Goal: Task Accomplishment & Management: Manage account settings

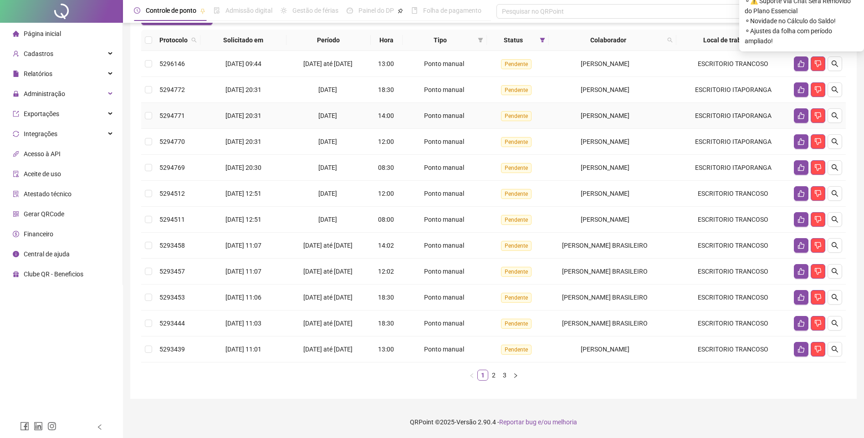
scroll to position [91, 0]
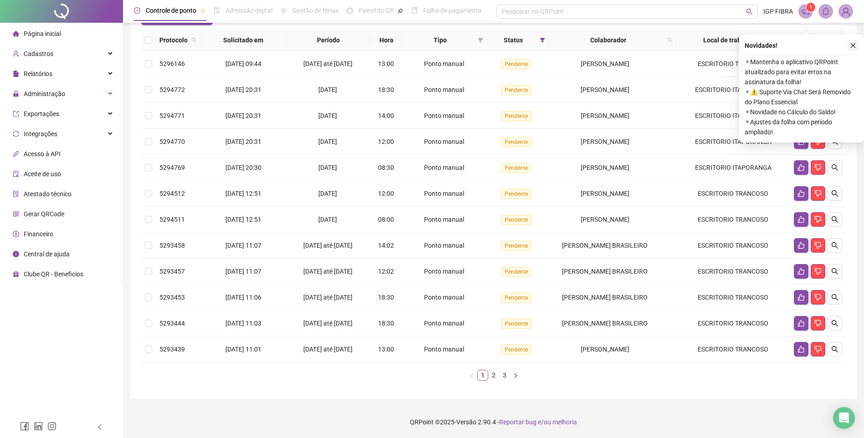
click at [854, 43] on icon "close" at bounding box center [852, 45] width 5 height 5
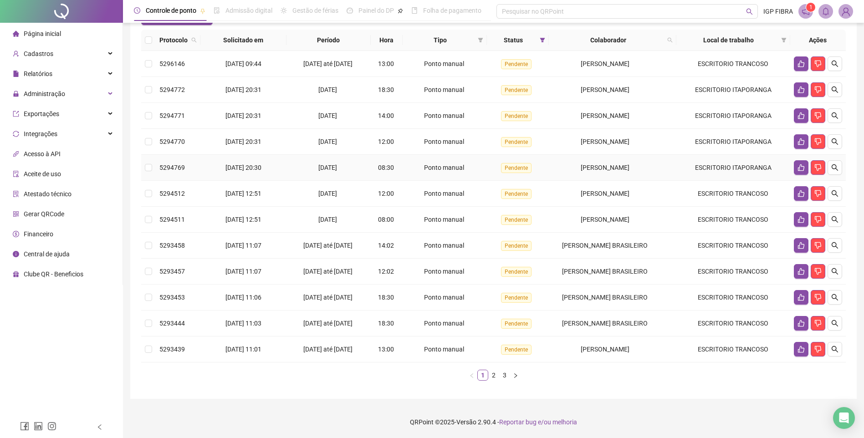
click at [300, 170] on td "[DATE]" at bounding box center [328, 168] width 84 height 26
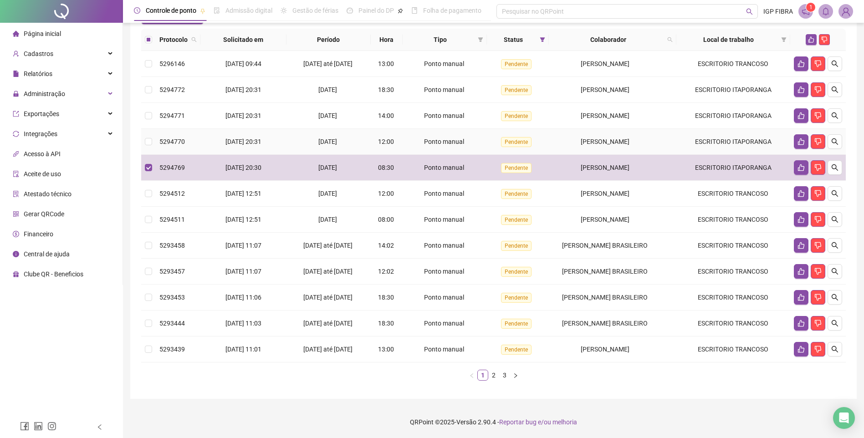
click at [300, 145] on td "[DATE]" at bounding box center [328, 142] width 84 height 26
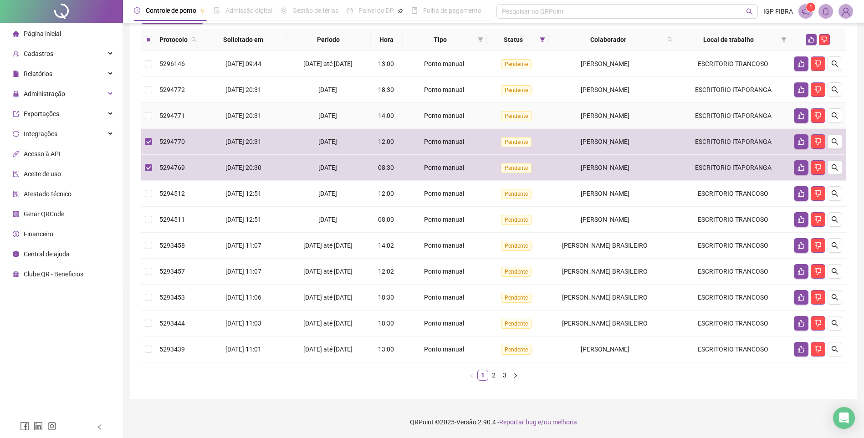
click at [301, 121] on div "[DATE]" at bounding box center [328, 116] width 77 height 10
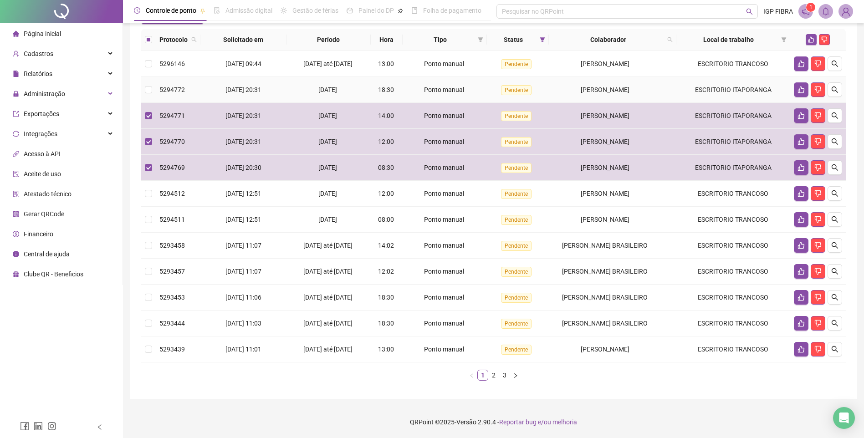
click at [307, 95] on div "[DATE]" at bounding box center [328, 90] width 77 height 10
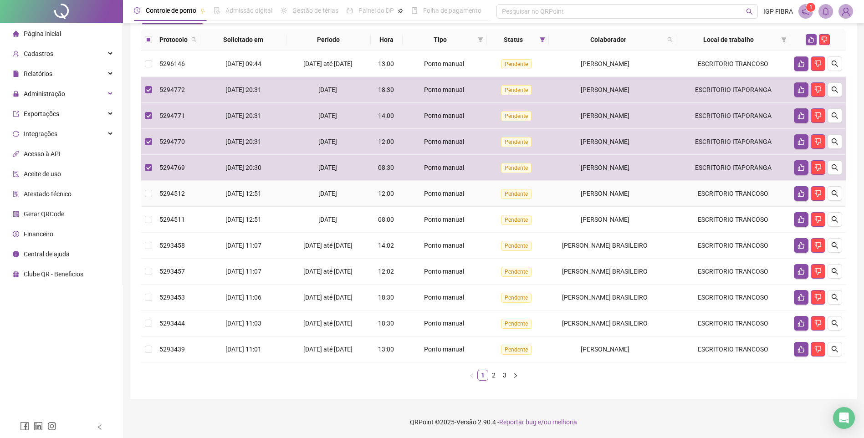
click at [330, 197] on span "[DATE]" at bounding box center [327, 193] width 19 height 7
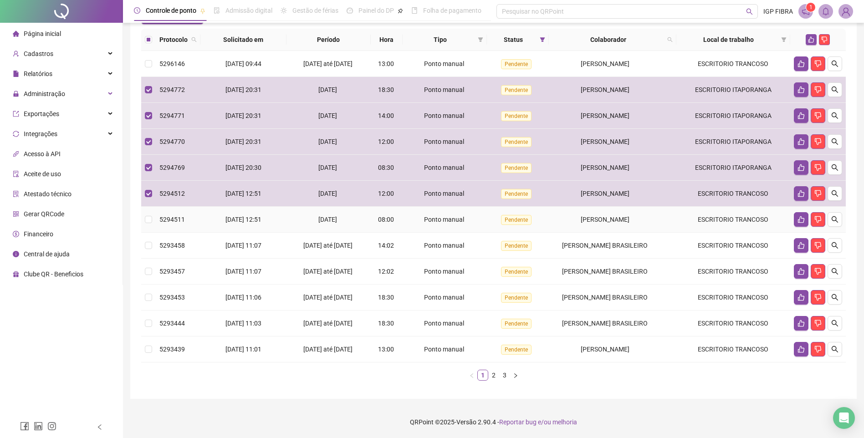
click at [330, 223] on span "[DATE]" at bounding box center [327, 219] width 19 height 7
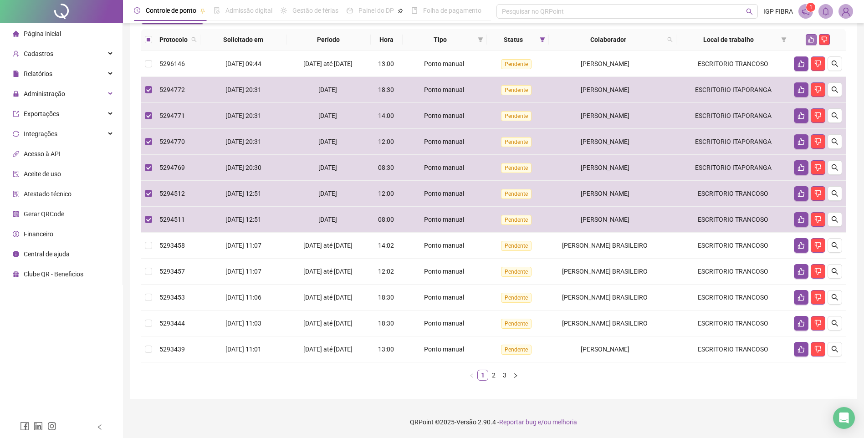
click at [809, 45] on button "button" at bounding box center [810, 39] width 11 height 11
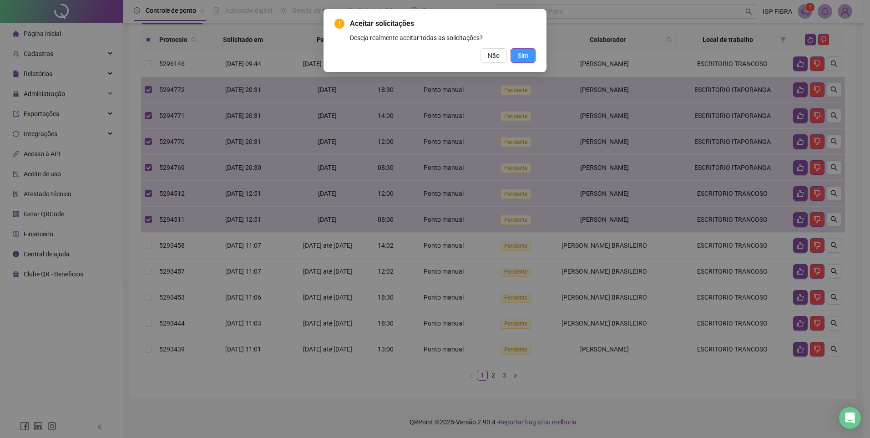
click at [531, 58] on button "Sim" at bounding box center [523, 55] width 25 height 15
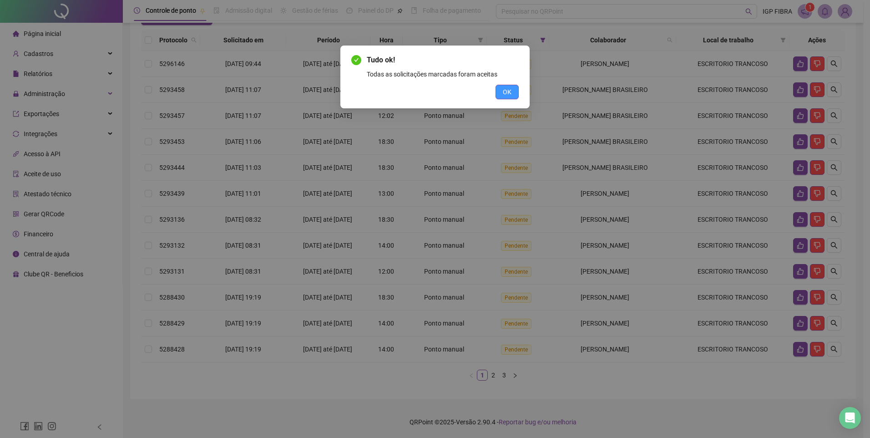
click at [501, 90] on button "OK" at bounding box center [507, 92] width 23 height 15
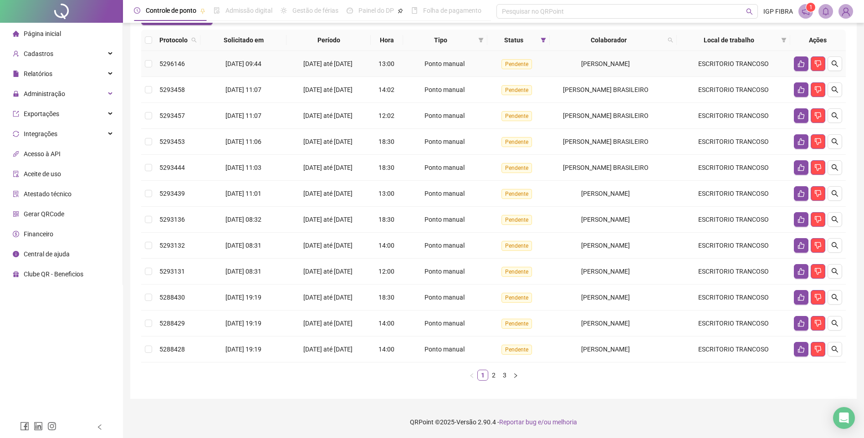
click at [326, 77] on td "16/08/2025 até 18/08/2025" at bounding box center [328, 64] width 84 height 26
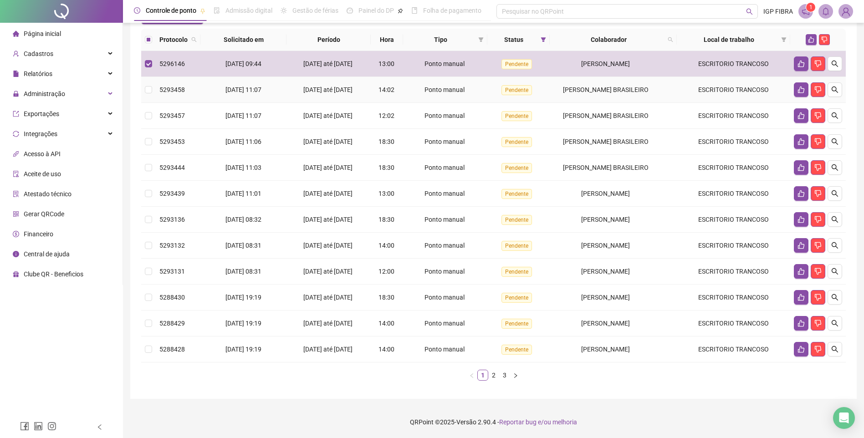
click at [329, 93] on span "[DATE] até [DATE]" at bounding box center [327, 89] width 49 height 7
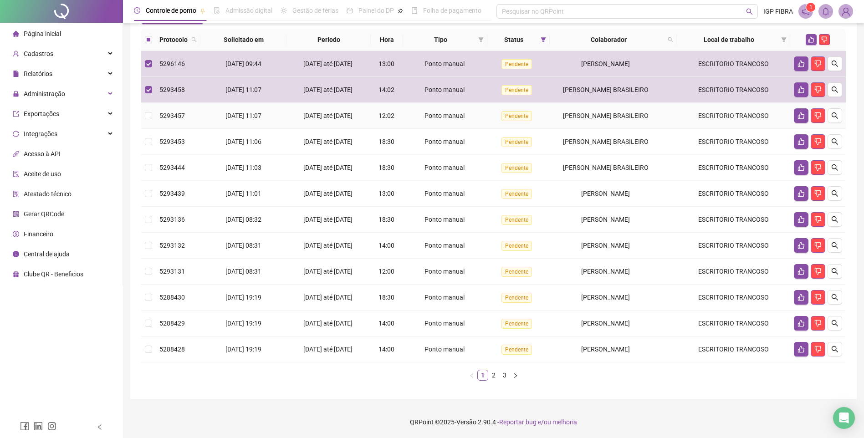
click at [337, 119] on span "[DATE] até [DATE]" at bounding box center [327, 115] width 49 height 7
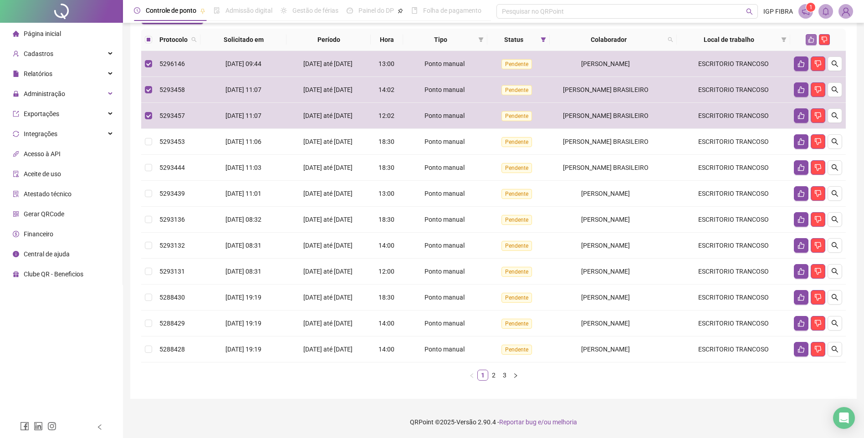
click at [809, 43] on icon "like" at bounding box center [811, 40] width 6 height 6
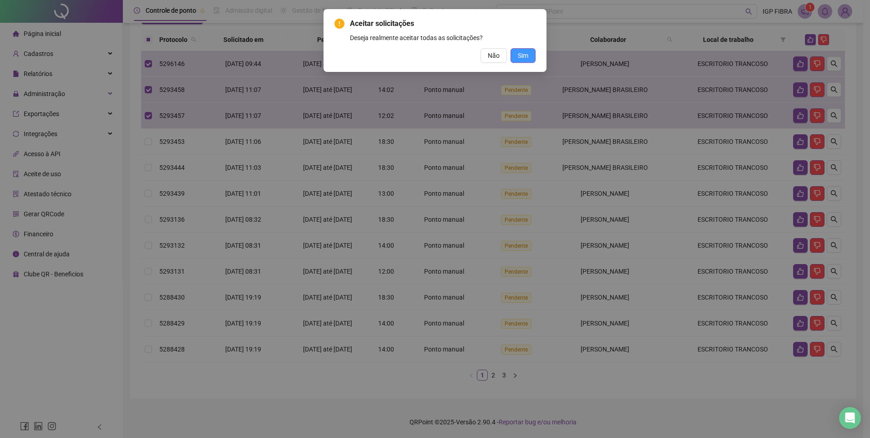
click at [526, 58] on span "Sim" at bounding box center [523, 56] width 10 height 10
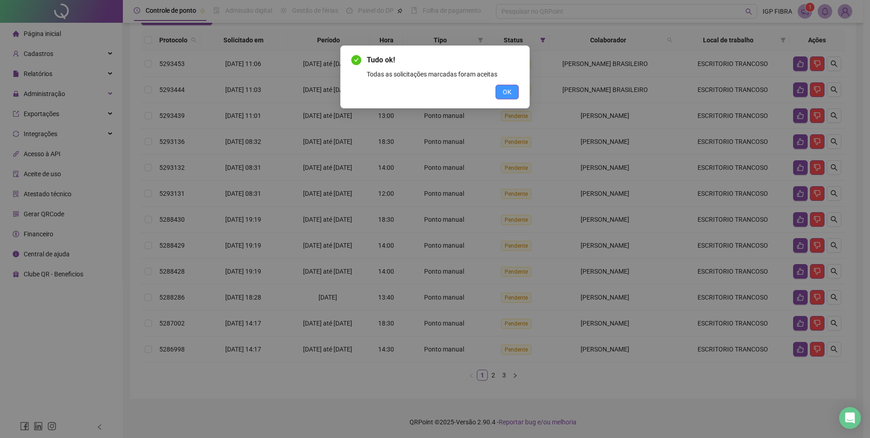
click at [506, 90] on span "OK" at bounding box center [507, 92] width 9 height 10
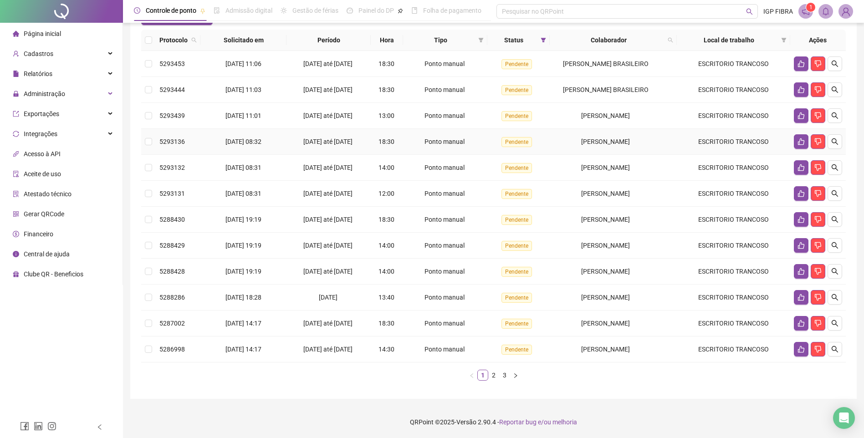
click at [324, 147] on div "[DATE] até [DATE]" at bounding box center [328, 142] width 77 height 10
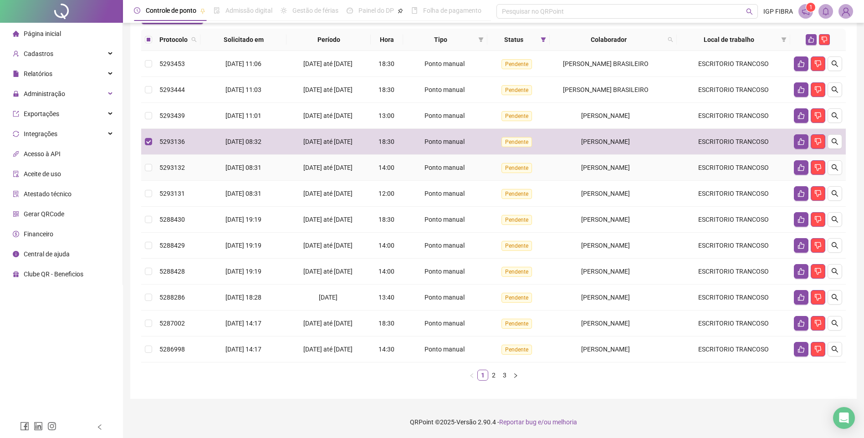
click at [331, 171] on span "[DATE] até [DATE]" at bounding box center [327, 167] width 49 height 7
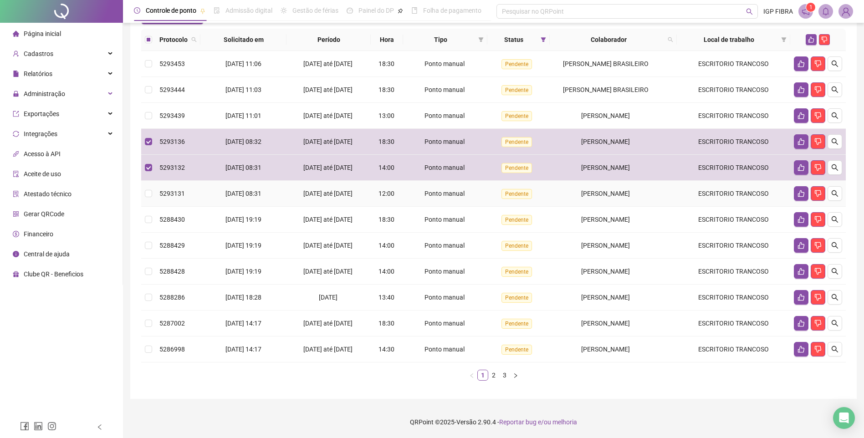
click at [343, 198] on div "[DATE] até [DATE]" at bounding box center [328, 193] width 77 height 10
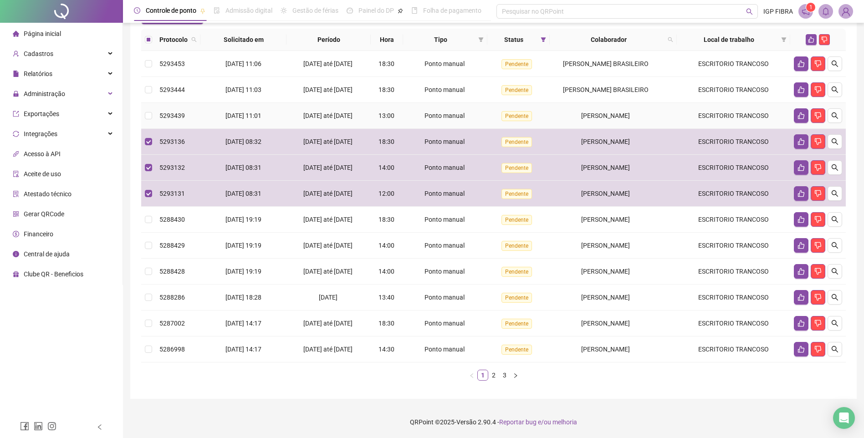
click at [360, 121] on td "[DATE] até [DATE]" at bounding box center [328, 116] width 84 height 26
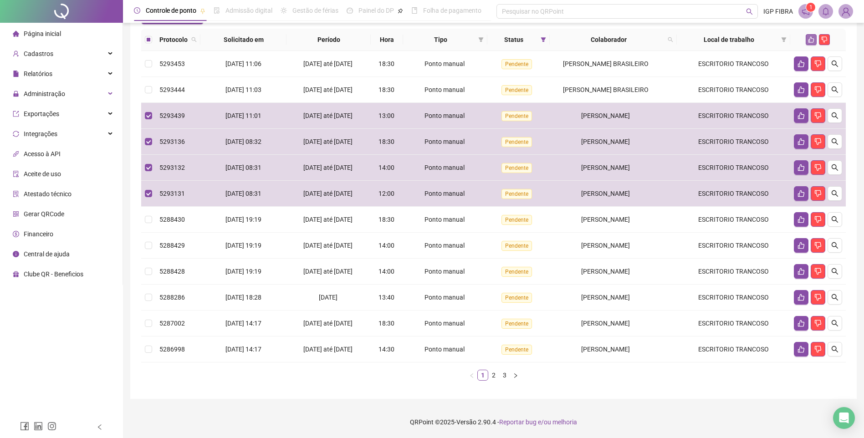
click at [812, 43] on icon "like" at bounding box center [811, 40] width 6 height 6
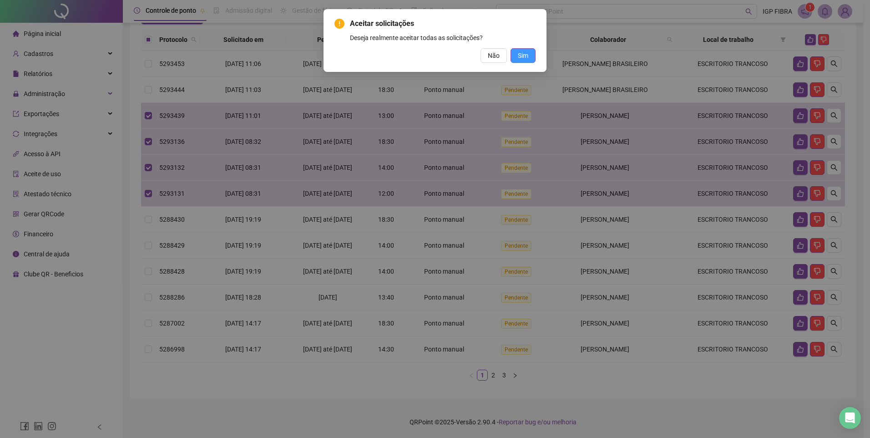
click at [525, 52] on span "Sim" at bounding box center [523, 56] width 10 height 10
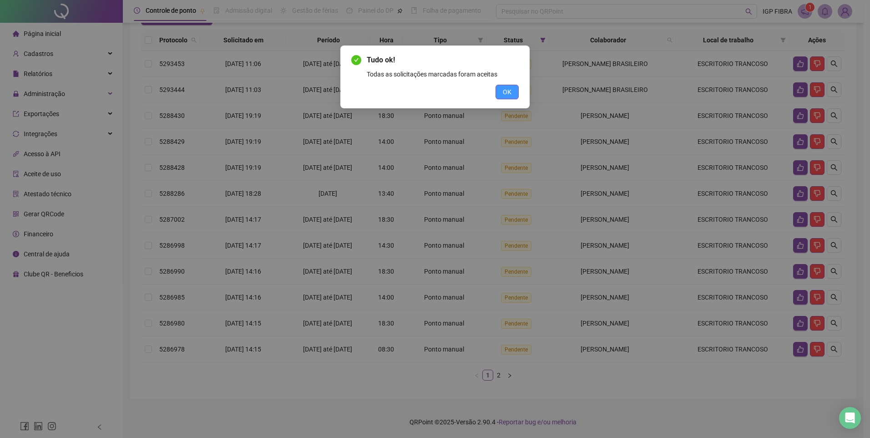
click at [504, 86] on button "OK" at bounding box center [507, 92] width 23 height 15
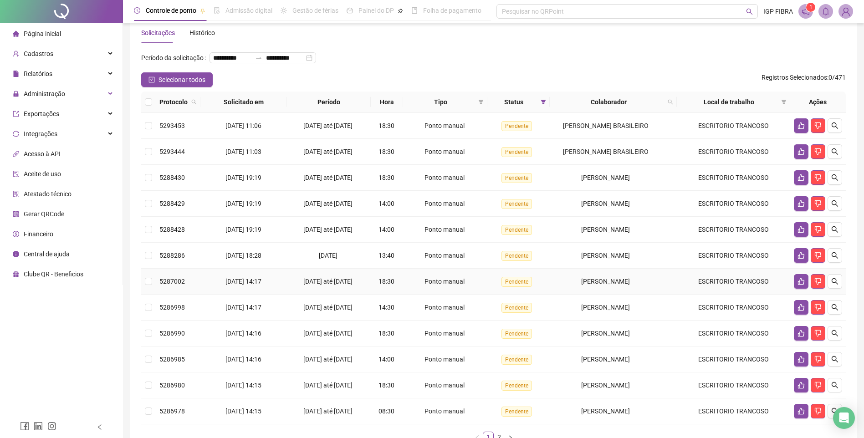
scroll to position [0, 0]
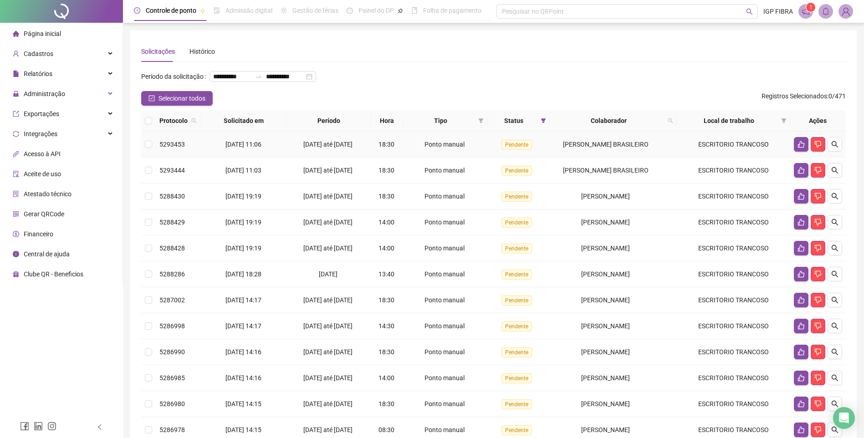
click at [320, 149] on div "[DATE] até [DATE]" at bounding box center [328, 144] width 77 height 10
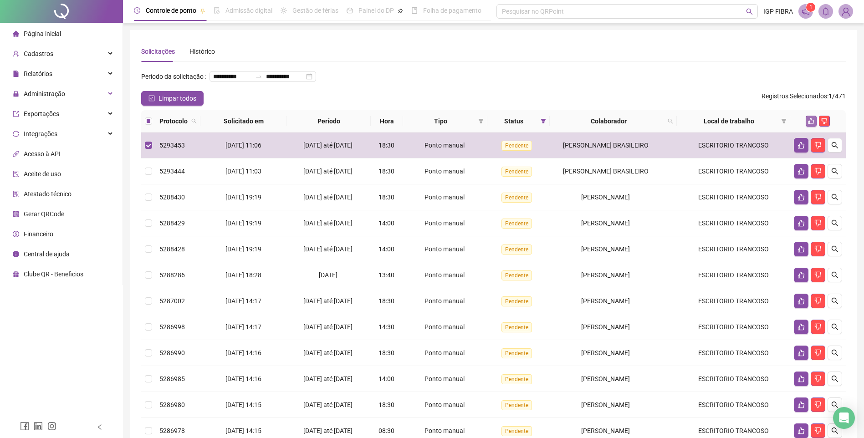
click at [808, 124] on icon "like" at bounding box center [811, 121] width 6 height 6
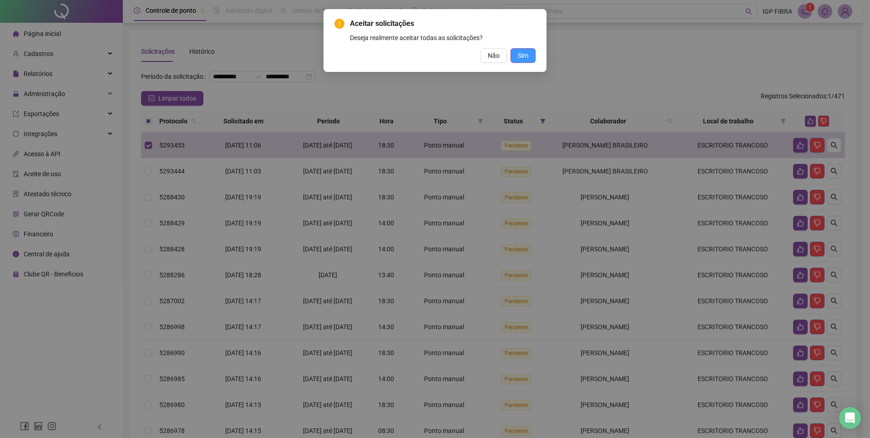
click at [524, 57] on span "Sim" at bounding box center [523, 56] width 10 height 10
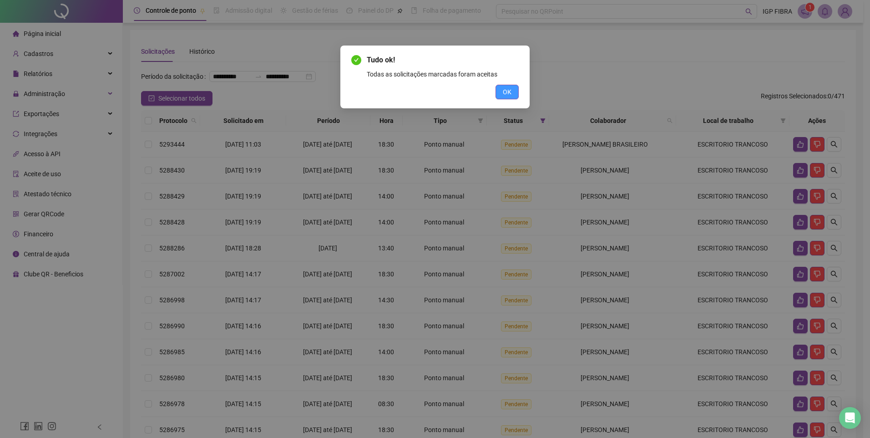
click at [512, 93] on button "OK" at bounding box center [507, 92] width 23 height 15
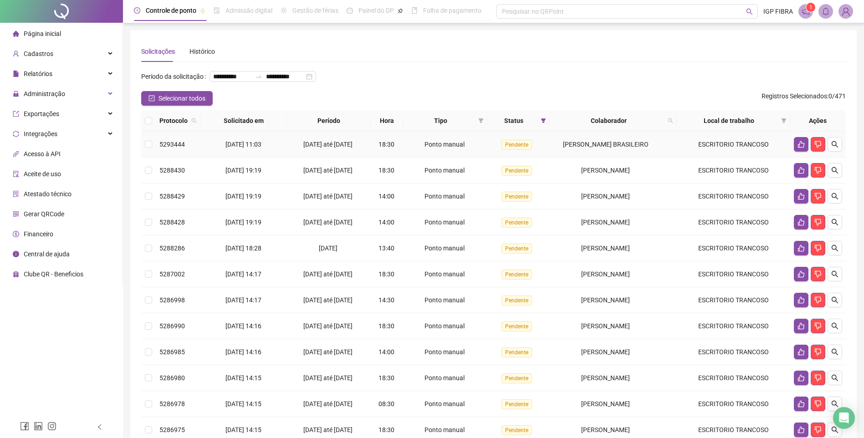
click at [336, 149] on div "[DATE] até [DATE]" at bounding box center [328, 144] width 77 height 10
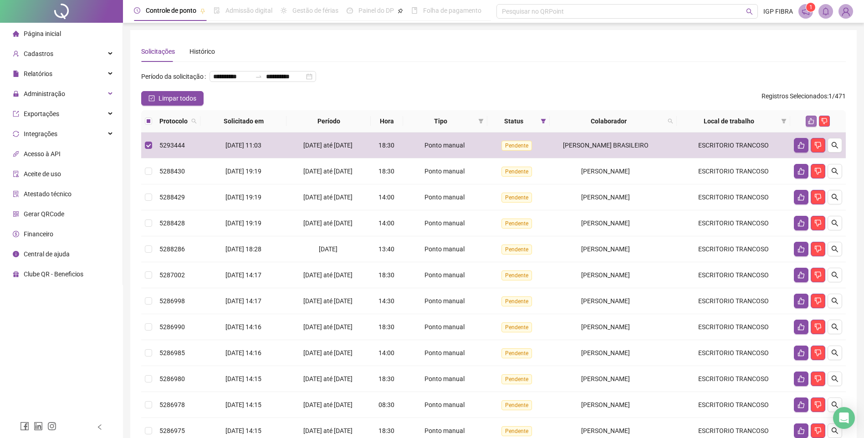
click at [810, 124] on icon "like" at bounding box center [811, 121] width 6 height 6
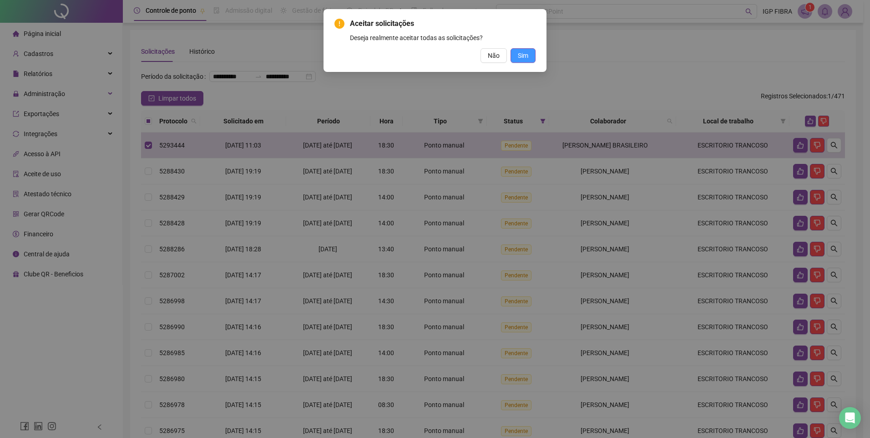
click at [534, 53] on button "Sim" at bounding box center [523, 55] width 25 height 15
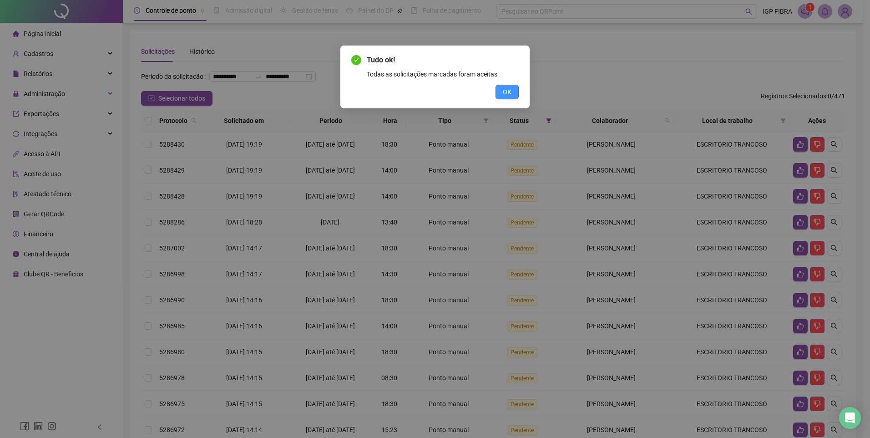
drag, startPoint x: 504, startPoint y: 96, endPoint x: 497, endPoint y: 90, distance: 9.4
click at [504, 95] on span "OK" at bounding box center [507, 92] width 9 height 10
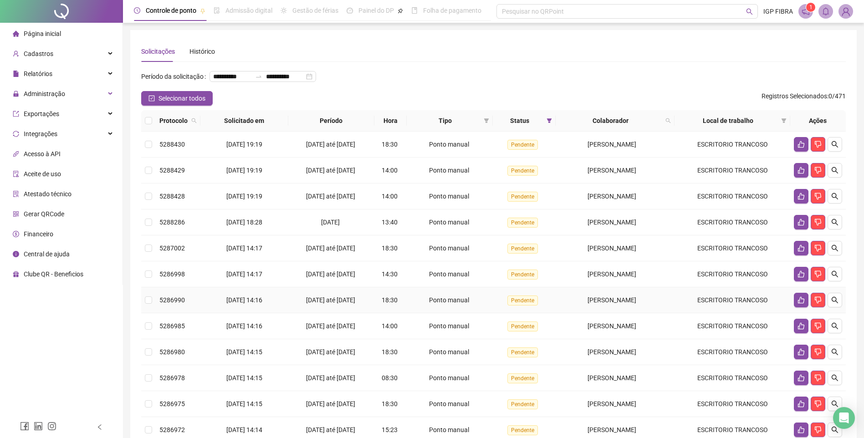
scroll to position [137, 0]
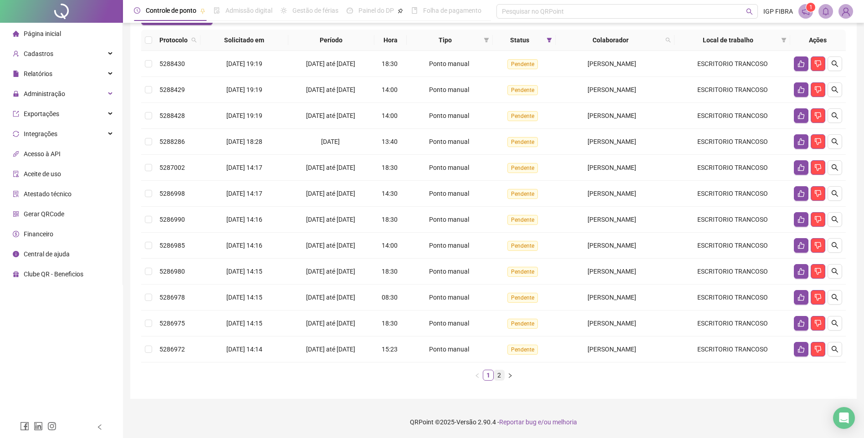
click at [501, 380] on link "2" at bounding box center [499, 375] width 10 height 10
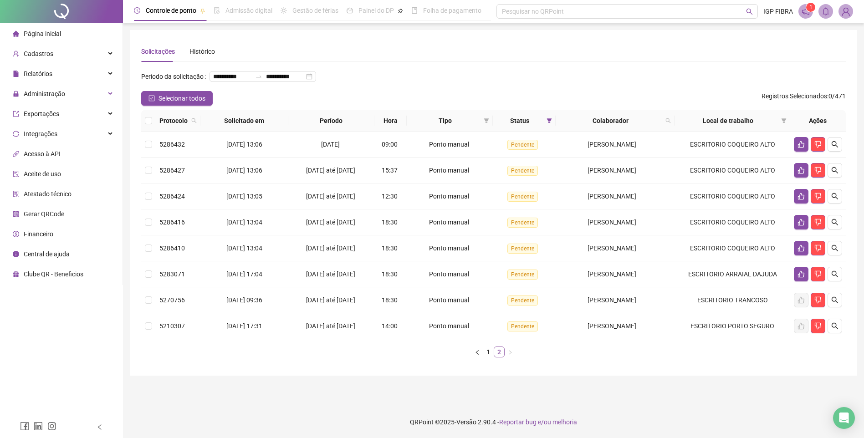
scroll to position [30, 0]
click at [321, 141] on span "14/08/2025" at bounding box center [330, 144] width 19 height 7
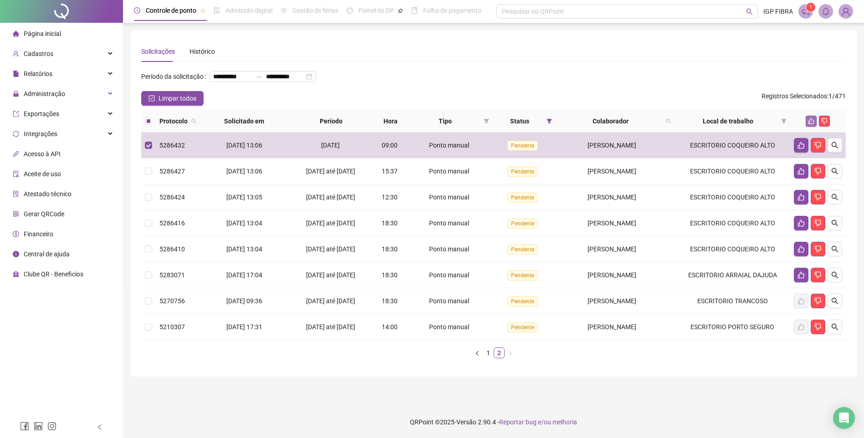
click at [810, 118] on icon "like" at bounding box center [811, 121] width 6 height 6
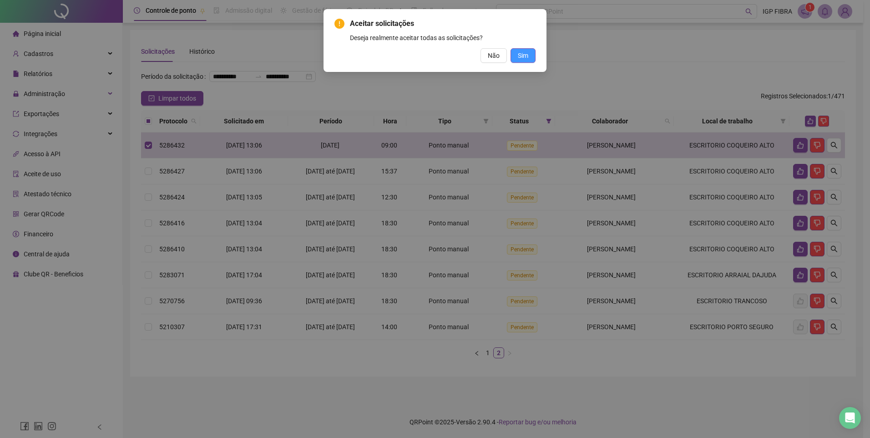
click at [525, 57] on span "Sim" at bounding box center [523, 56] width 10 height 10
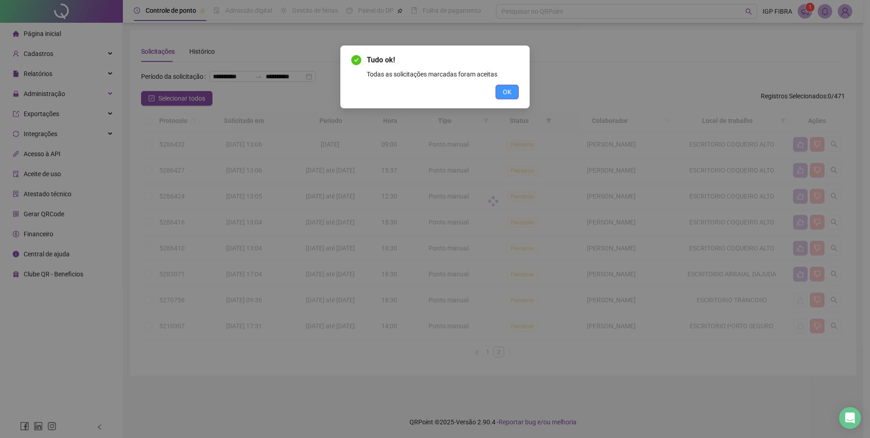
click at [516, 96] on button "OK" at bounding box center [507, 92] width 23 height 15
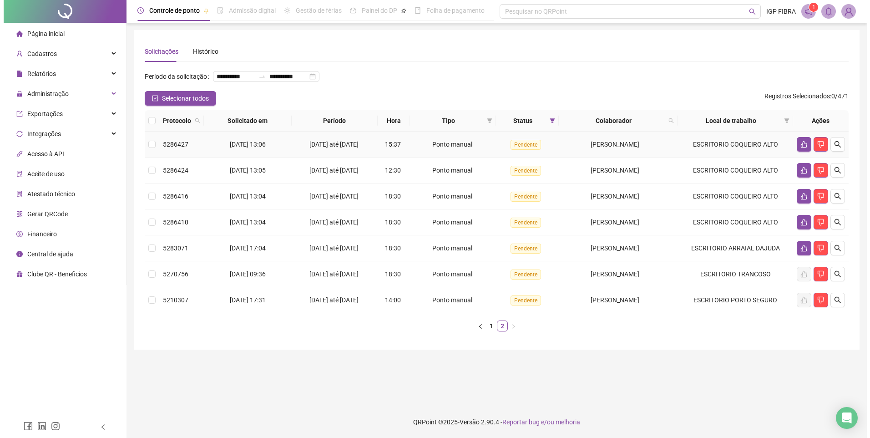
scroll to position [4, 0]
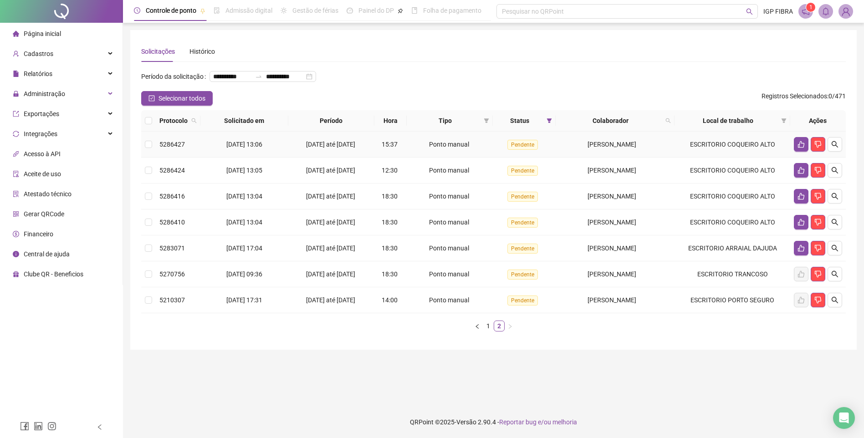
click at [300, 149] on div "11/08/2025 até 14/08/2025" at bounding box center [331, 144] width 79 height 10
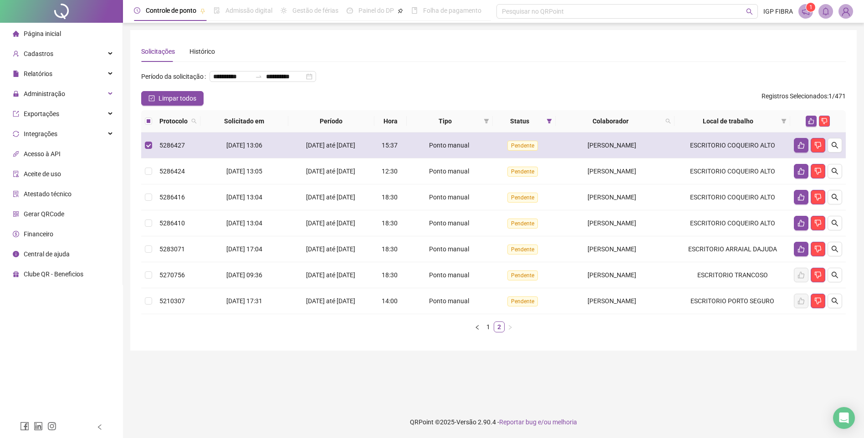
click at [468, 150] on div "Ponto manual" at bounding box center [449, 145] width 79 height 10
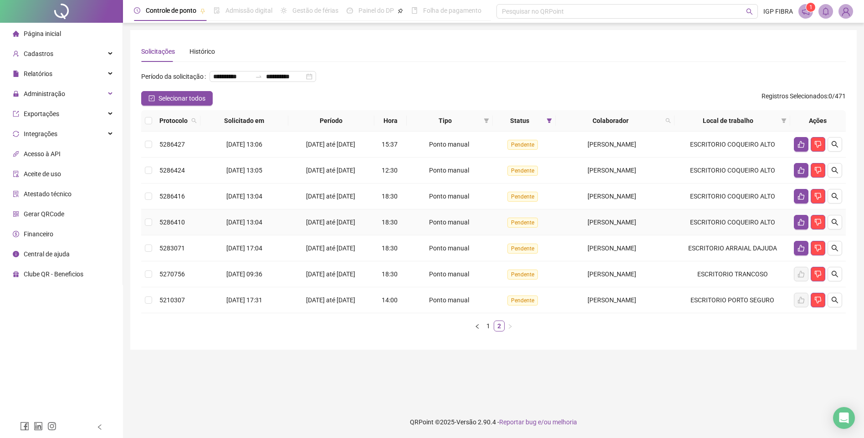
click at [377, 235] on td "18:30" at bounding box center [390, 222] width 32 height 26
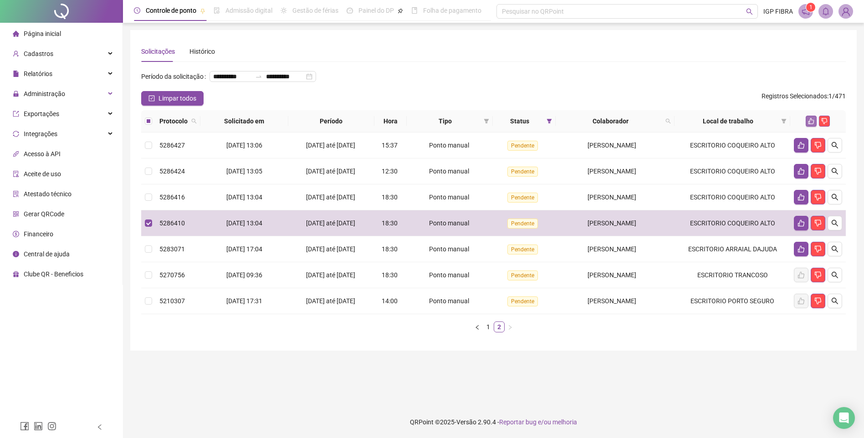
click at [813, 124] on icon "like" at bounding box center [811, 121] width 6 height 6
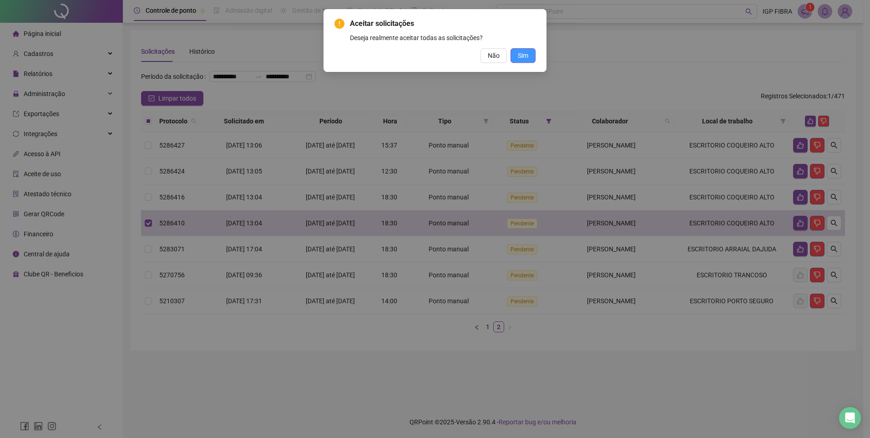
click at [527, 59] on span "Sim" at bounding box center [523, 56] width 10 height 10
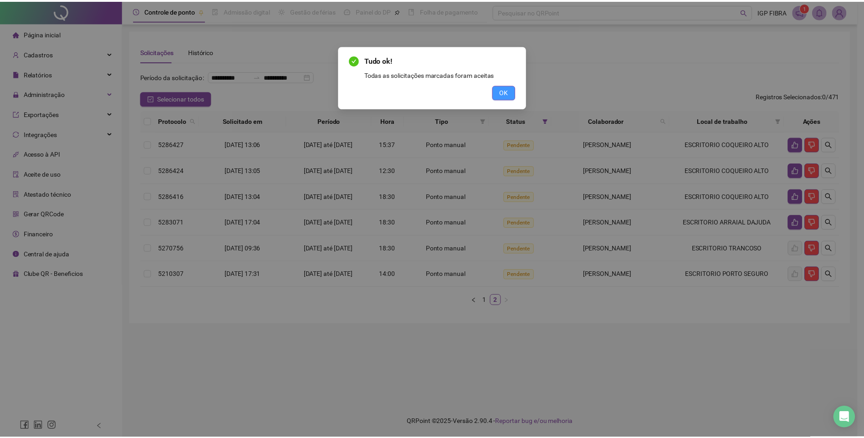
scroll to position [0, 0]
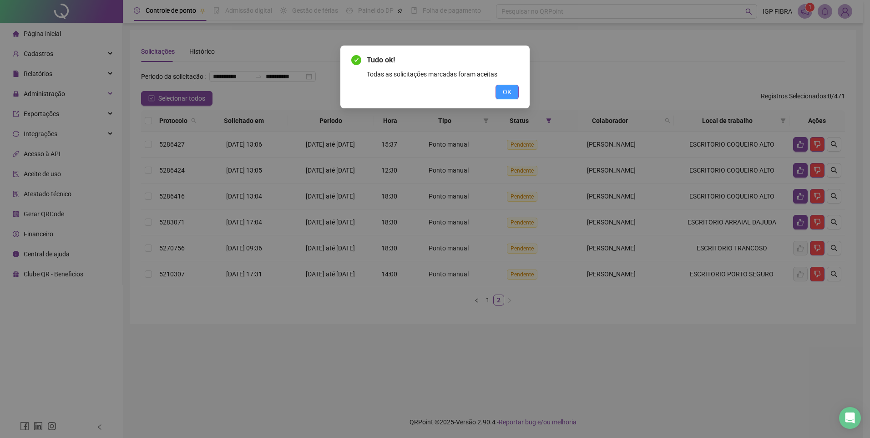
click at [504, 88] on span "OK" at bounding box center [507, 92] width 9 height 10
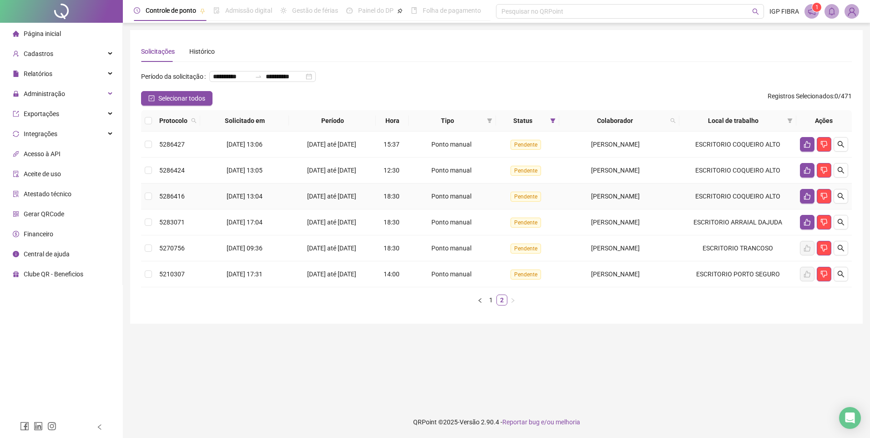
click at [353, 201] on div "08/08/2025 até 14/08/2025" at bounding box center [333, 196] width 80 height 10
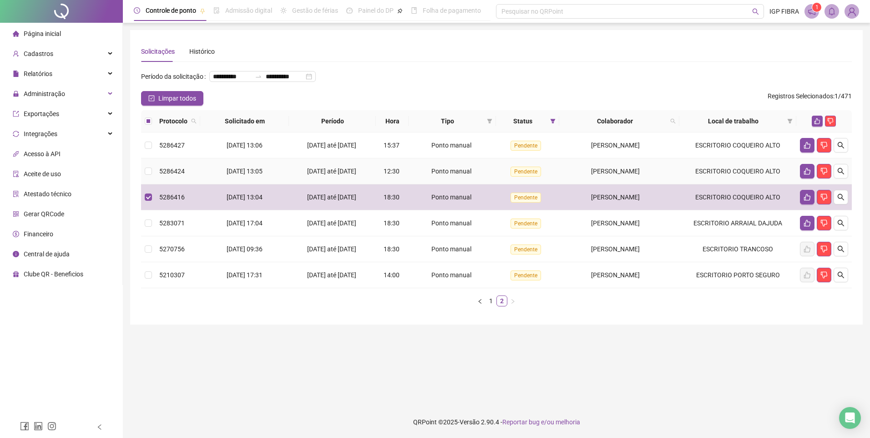
click at [356, 176] on div "09/08/2025 até 14/08/2025" at bounding box center [333, 171] width 80 height 10
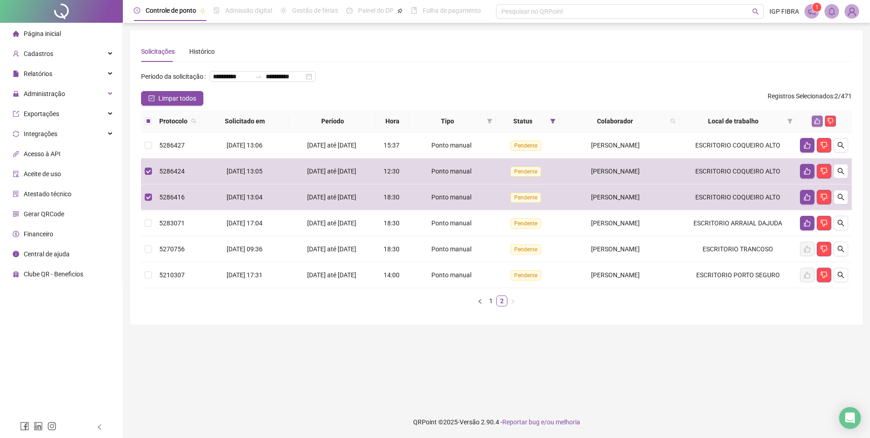
click at [821, 124] on icon "like" at bounding box center [817, 121] width 6 height 6
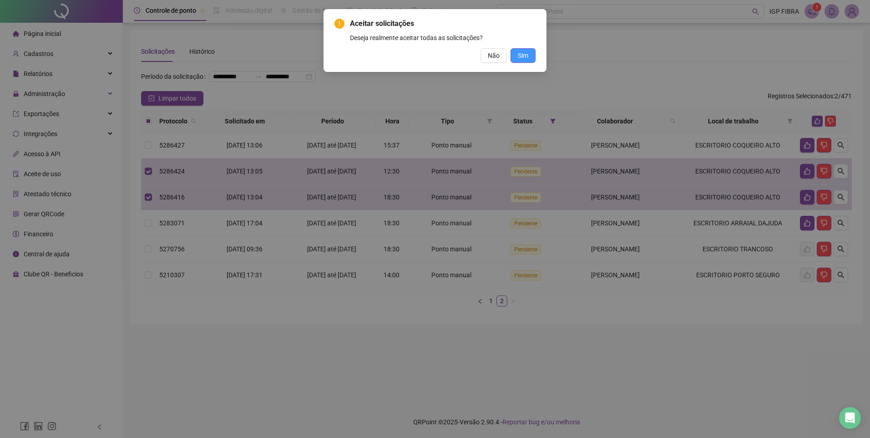
click at [532, 57] on button "Sim" at bounding box center [523, 55] width 25 height 15
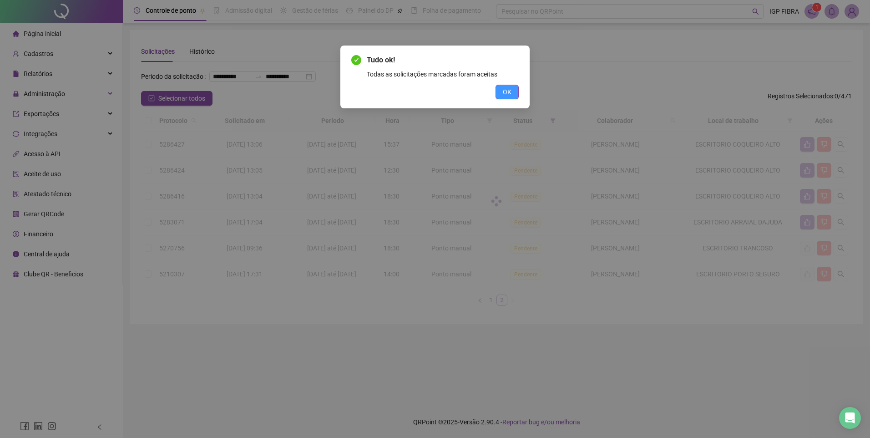
drag, startPoint x: 518, startPoint y: 91, endPoint x: 501, endPoint y: 89, distance: 17.4
click at [517, 91] on button "OK" at bounding box center [507, 92] width 23 height 15
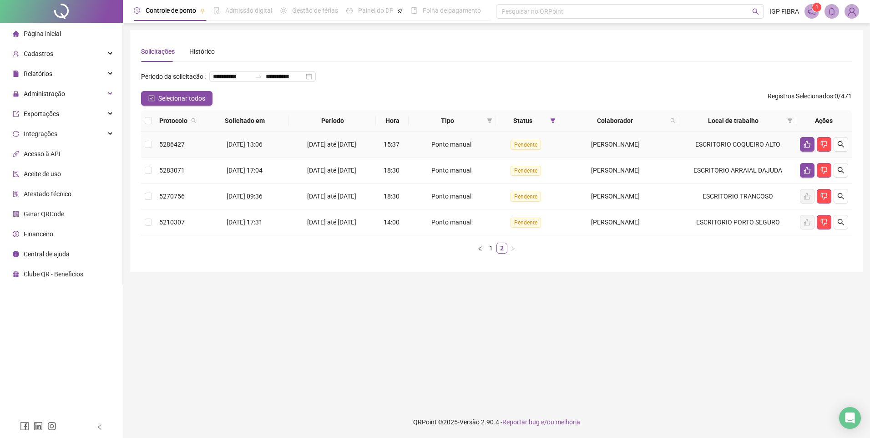
click at [373, 158] on td "11/08/2025 até 14/08/2025" at bounding box center [332, 145] width 87 height 26
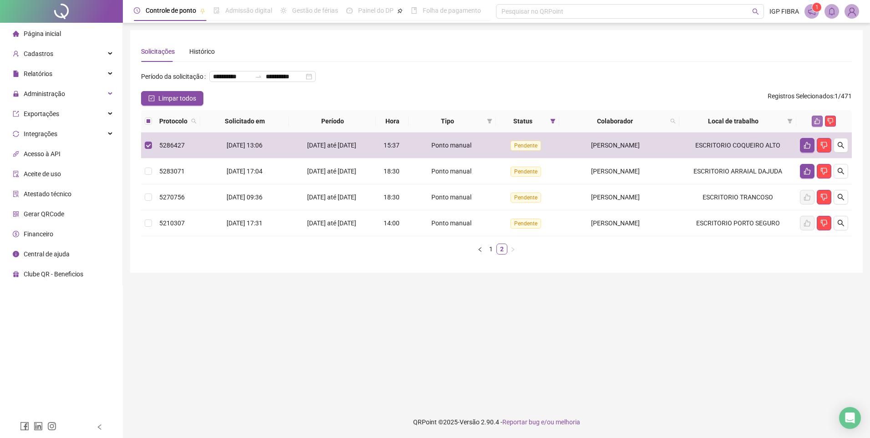
click at [822, 127] on button "button" at bounding box center [817, 121] width 11 height 11
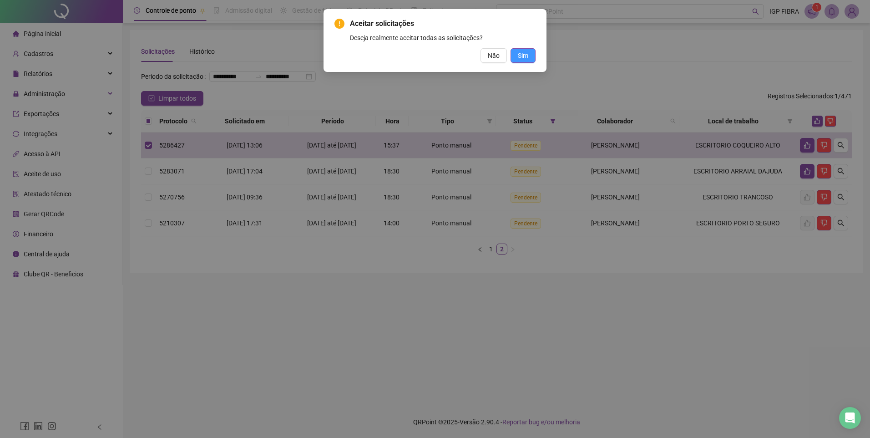
click at [522, 52] on span "Sim" at bounding box center [523, 56] width 10 height 10
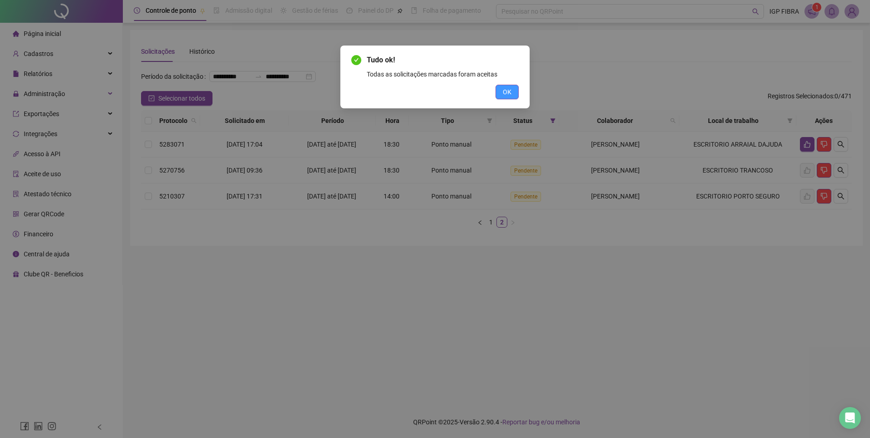
click at [507, 93] on span "OK" at bounding box center [507, 92] width 9 height 10
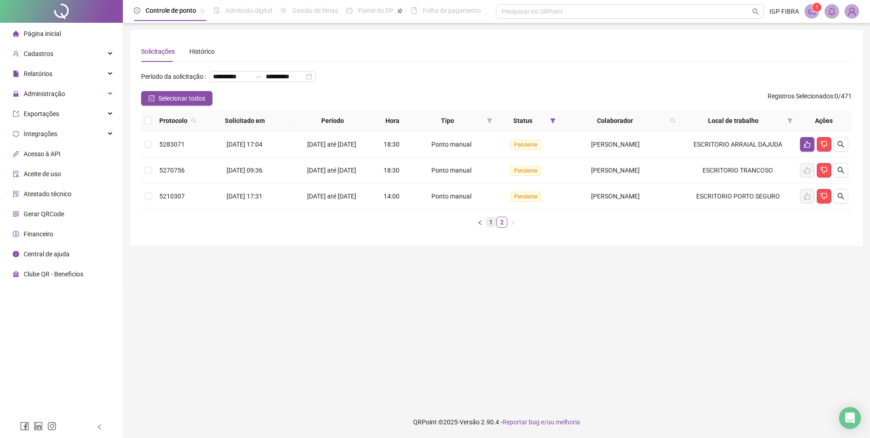
click at [490, 227] on link "1" at bounding box center [491, 222] width 10 height 10
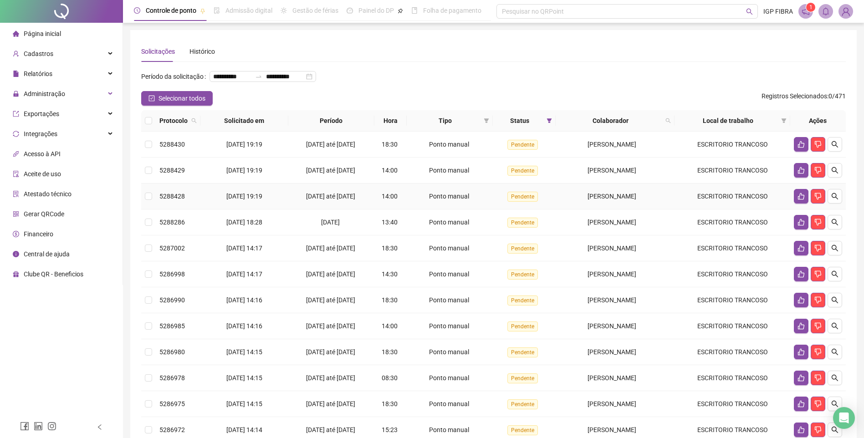
scroll to position [155, 0]
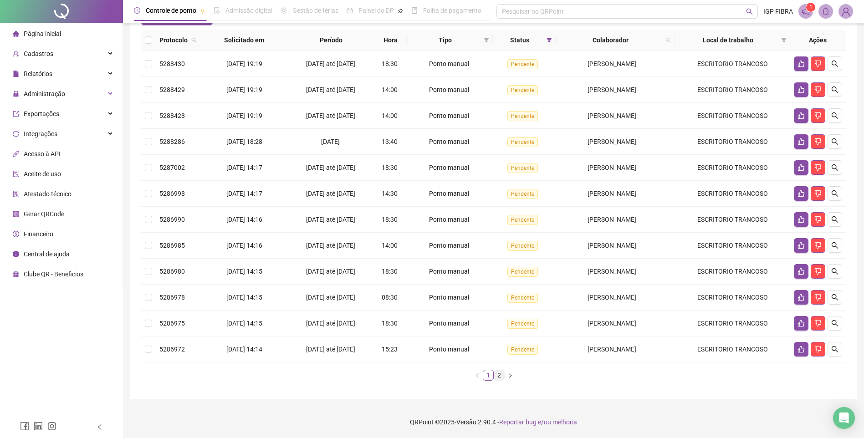
click at [494, 376] on link "2" at bounding box center [499, 375] width 10 height 10
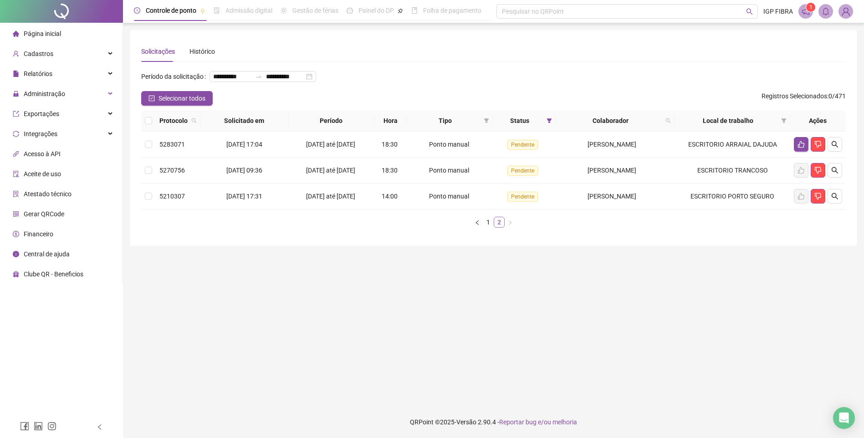
scroll to position [0, 0]
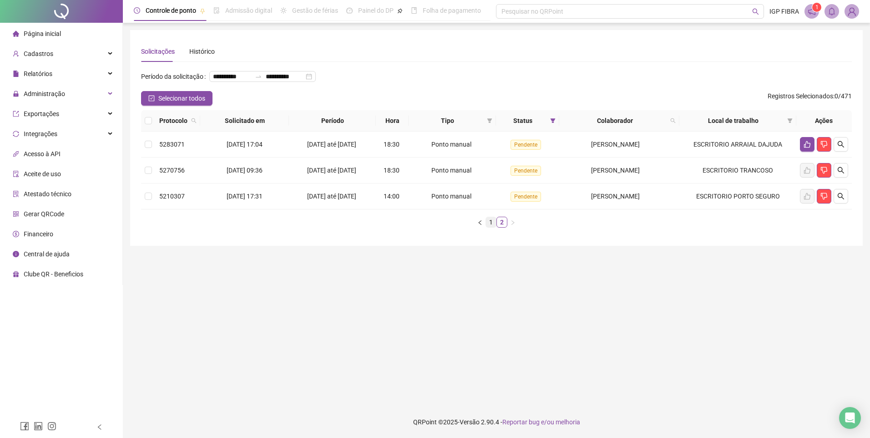
click at [490, 227] on link "1" at bounding box center [491, 222] width 10 height 10
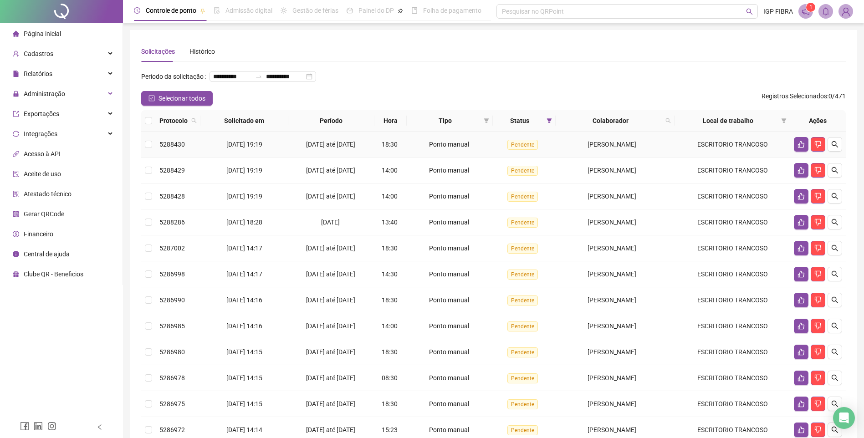
click at [363, 149] on div "08/08/2025 até 14/08/2025" at bounding box center [331, 144] width 79 height 10
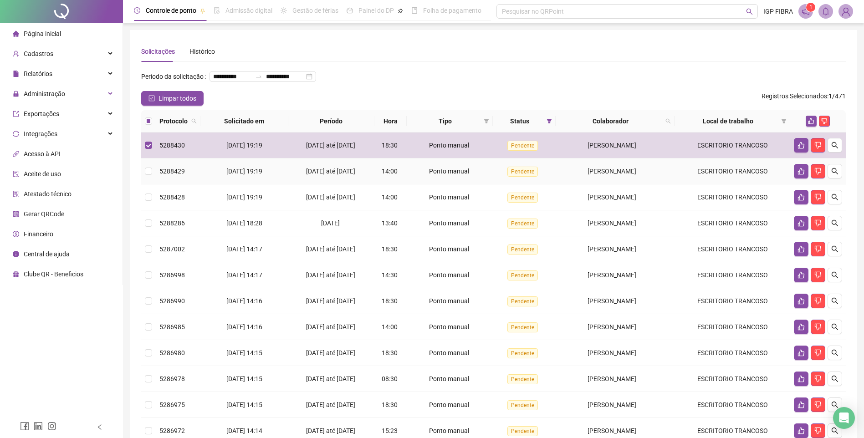
click at [362, 183] on td "08/08/2025 até 14/08/2025" at bounding box center [331, 171] width 86 height 26
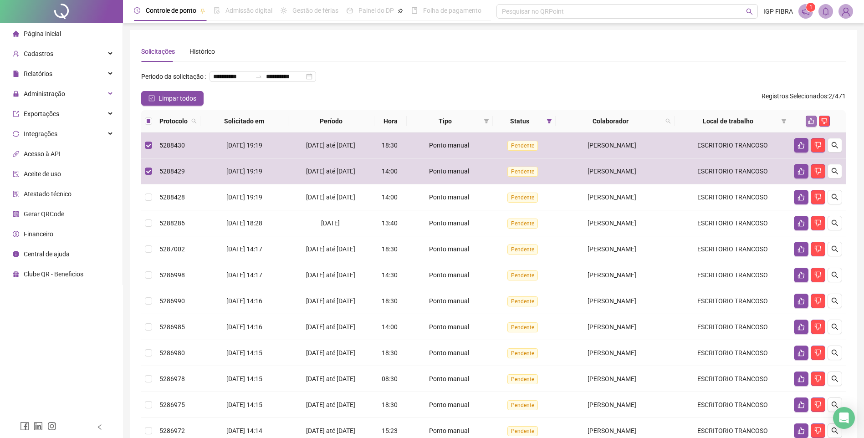
click at [816, 127] on button "button" at bounding box center [810, 121] width 11 height 11
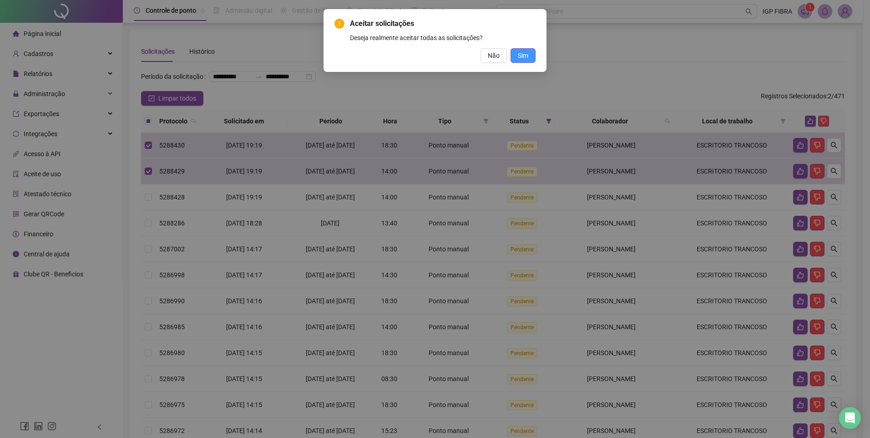
click at [532, 58] on button "Sim" at bounding box center [523, 55] width 25 height 15
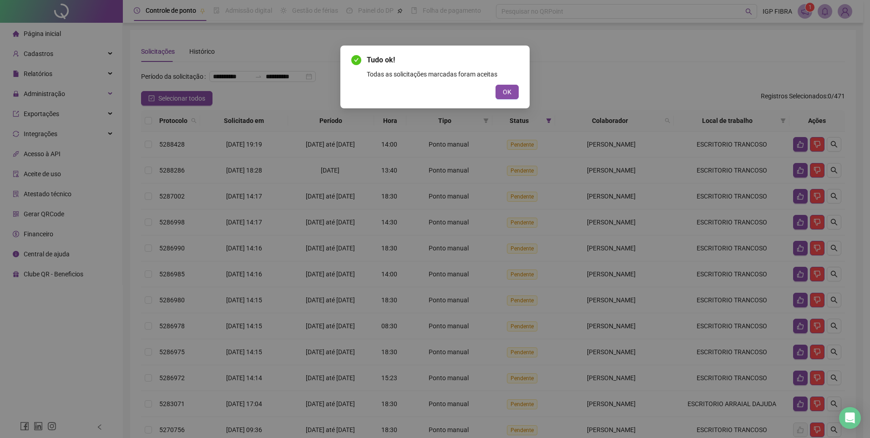
drag, startPoint x: 510, startPoint y: 92, endPoint x: 494, endPoint y: 86, distance: 17.0
click at [510, 91] on span "OK" at bounding box center [507, 92] width 9 height 10
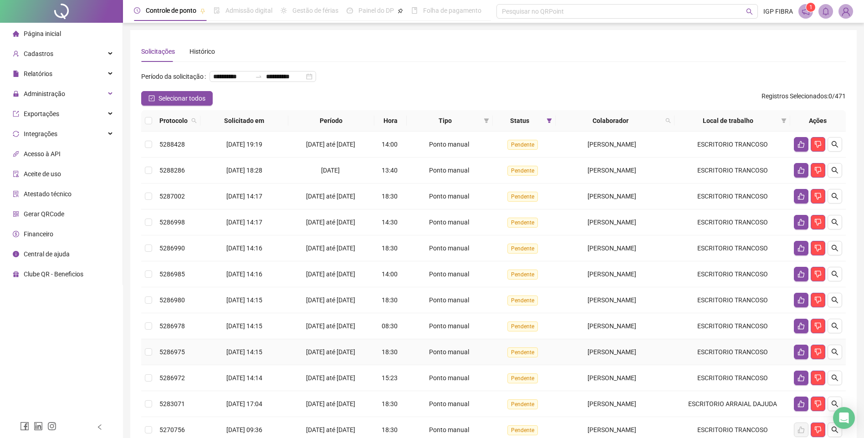
scroll to position [91, 0]
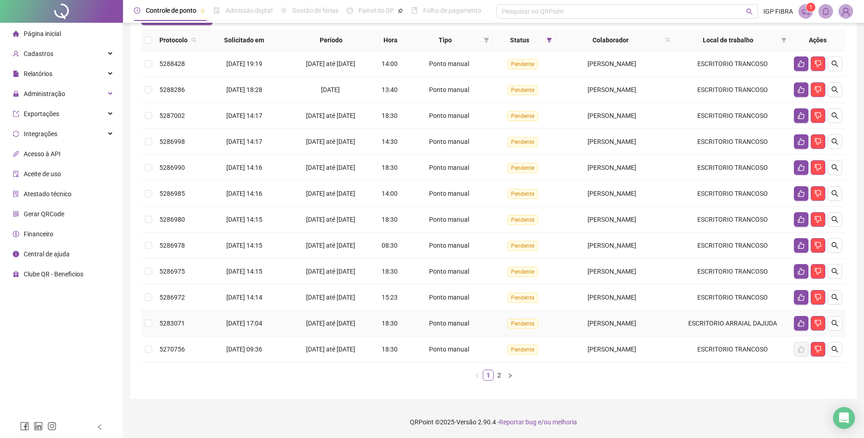
click at [366, 328] on div "06/08/2025 até 13/08/2025" at bounding box center [331, 323] width 79 height 10
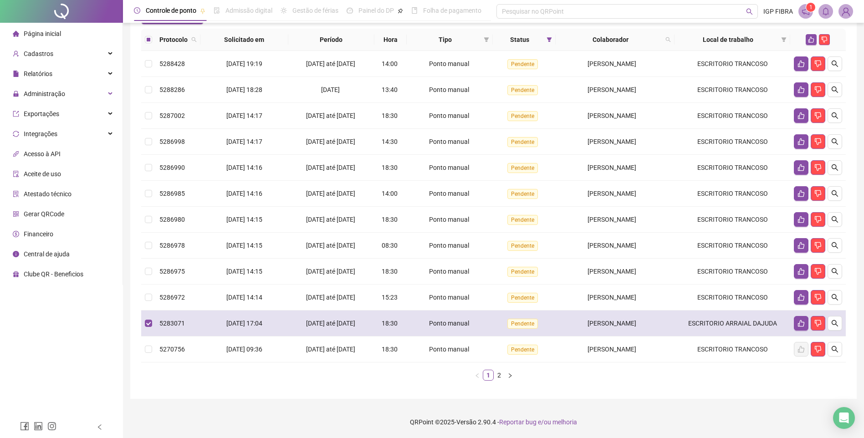
click at [366, 328] on div "06/08/2025 até 13/08/2025" at bounding box center [331, 323] width 79 height 10
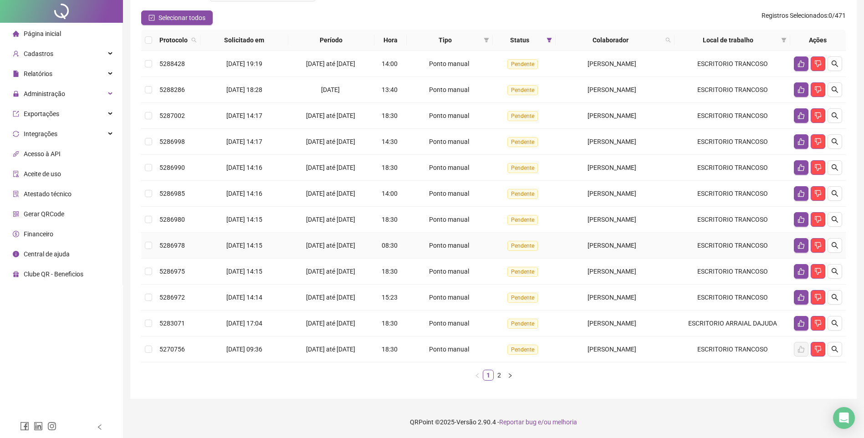
scroll to position [0, 0]
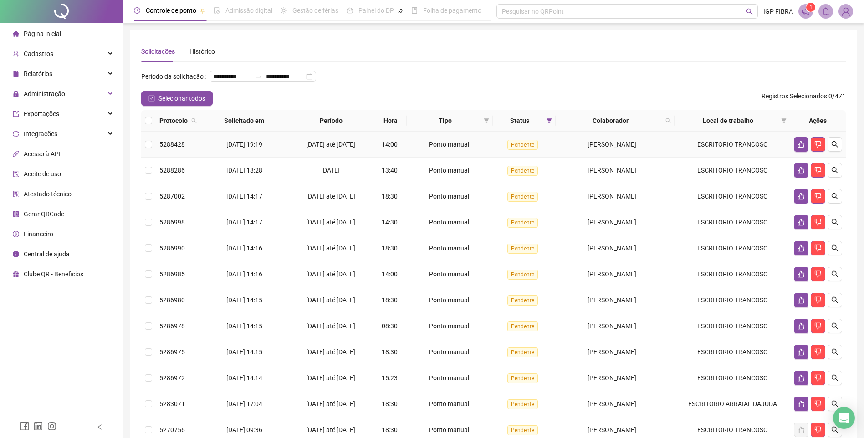
click at [350, 149] on div "06/08/2025 até 14/08/2025" at bounding box center [331, 144] width 79 height 10
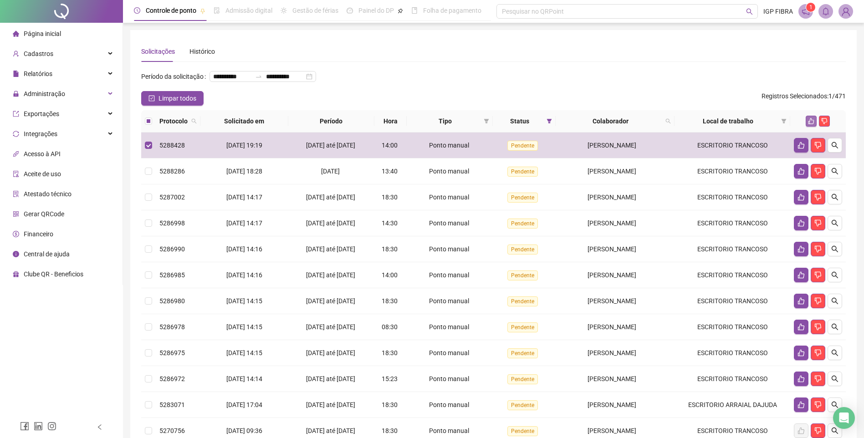
click at [814, 127] on button "button" at bounding box center [810, 121] width 11 height 11
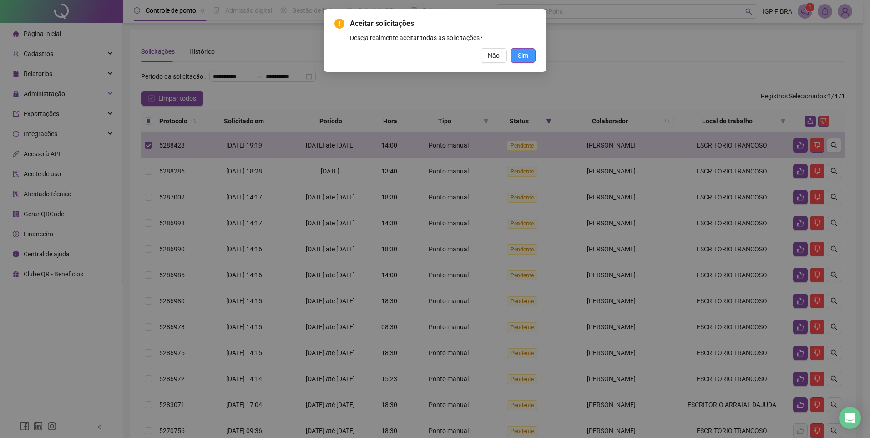
click at [531, 55] on button "Sim" at bounding box center [523, 55] width 25 height 15
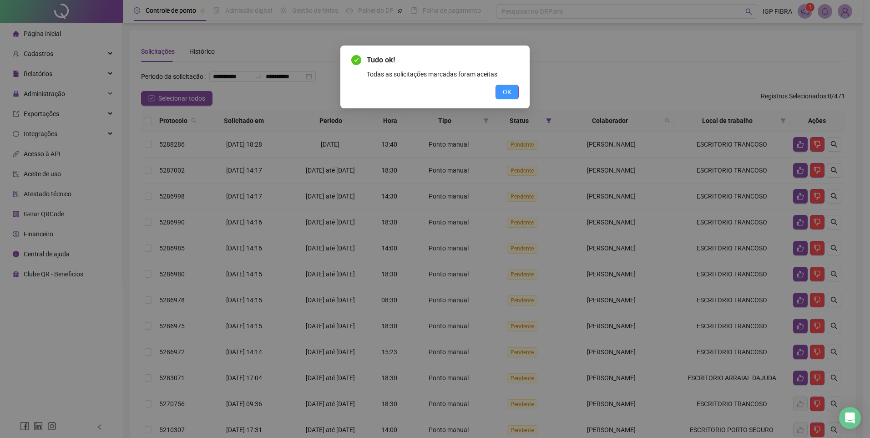
click at [505, 85] on button "OK" at bounding box center [507, 92] width 23 height 15
